Goal: Navigation & Orientation: Find specific page/section

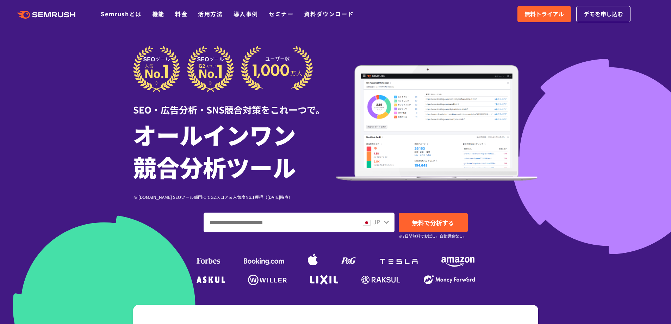
click at [367, 227] on div "JP" at bounding box center [376, 222] width 38 height 20
click at [383, 222] on div "JP" at bounding box center [374, 221] width 23 height 9
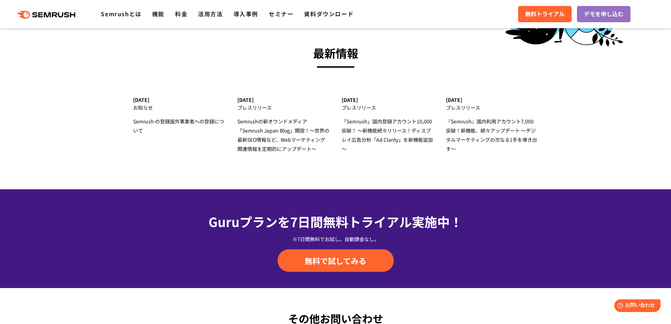
scroll to position [2462, 0]
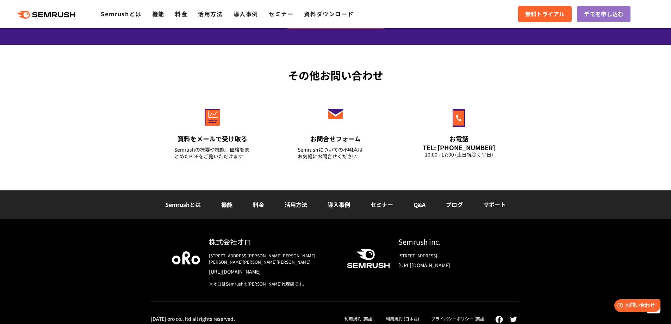
click at [398, 315] on link "利用規約 (日本語)" at bounding box center [402, 318] width 33 height 6
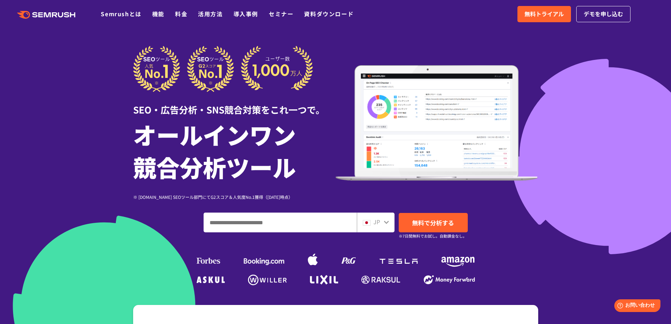
click at [308, 222] on input "ドメイン、キーワードまたはURLを入力してください" at bounding box center [280, 222] width 152 height 19
click at [372, 223] on div "JP" at bounding box center [374, 221] width 23 height 9
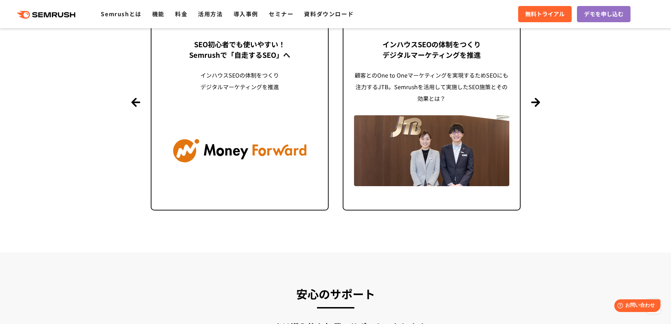
scroll to position [1549, 0]
